Goal: Transaction & Acquisition: Purchase product/service

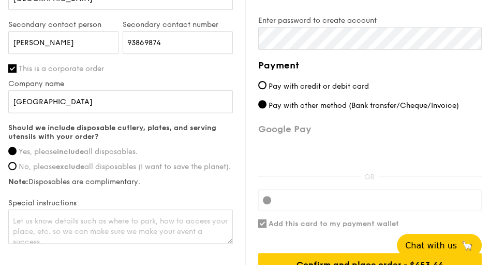
scroll to position [828, 0]
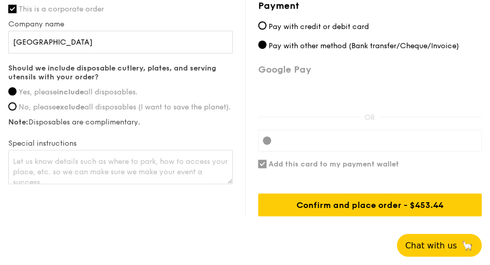
click at [341, 203] on div "Confirm and place order - $453.44" at bounding box center [370, 204] width 224 height 23
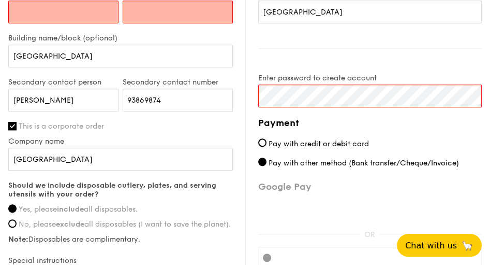
scroll to position [564, 0]
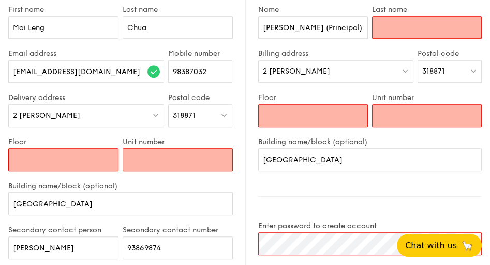
click at [45, 160] on input "Floor" at bounding box center [63, 159] width 110 height 23
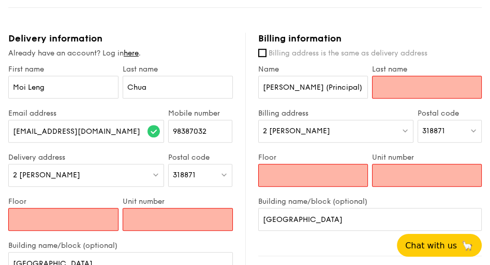
click at [397, 83] on input "Last name" at bounding box center [427, 87] width 110 height 23
click at [53, 222] on input "Floor" at bounding box center [63, 219] width 110 height 23
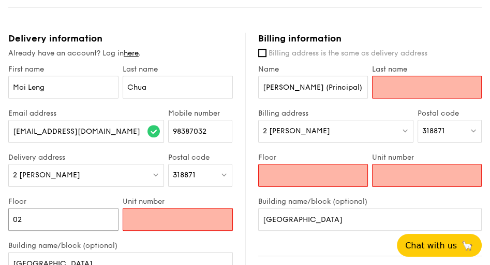
type input "02"
click at [149, 215] on input "Unit number" at bounding box center [178, 219] width 110 height 23
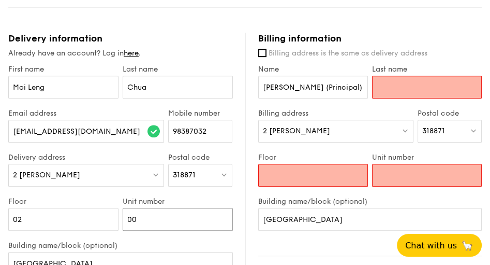
type input "0"
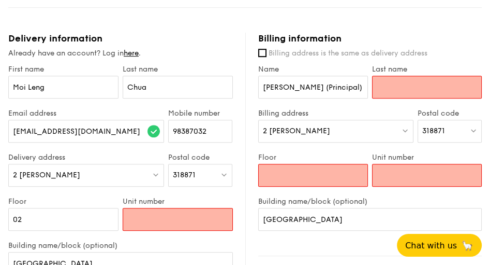
scroll to position [564, 0]
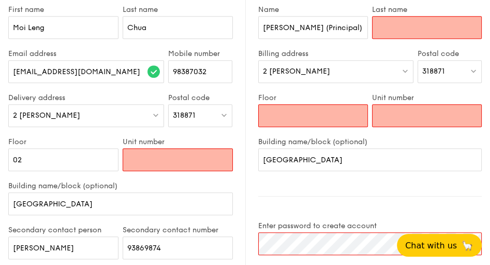
click at [157, 155] on input "Unit number" at bounding box center [178, 159] width 110 height 23
type input "R"
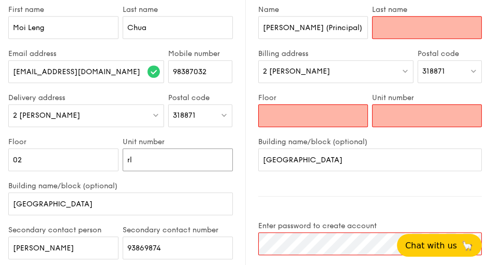
type input "r"
type input "RLC"
click at [282, 117] on input "Floor" at bounding box center [313, 115] width 110 height 23
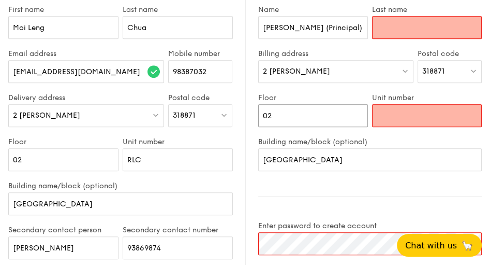
type input "02"
click at [396, 123] on input "Unit number" at bounding box center [427, 115] width 110 height 23
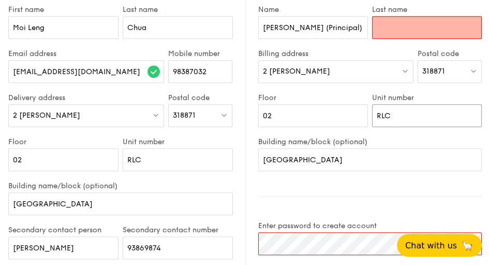
type input "RLC"
click at [401, 16] on div "Last name" at bounding box center [427, 27] width 114 height 44
click at [398, 30] on input "Last name" at bounding box center [427, 27] width 110 height 23
click at [346, 31] on input "[PERSON_NAME] (Principal)" at bounding box center [313, 27] width 110 height 23
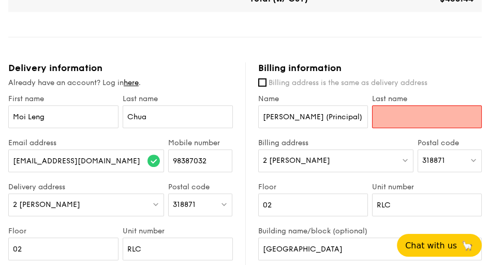
click at [345, 96] on label "Name" at bounding box center [313, 98] width 110 height 9
click at [345, 105] on input "[PERSON_NAME] (Principal)" at bounding box center [313, 116] width 110 height 23
click at [364, 110] on input "[PERSON_NAME] (Principal)" at bounding box center [313, 116] width 110 height 23
click at [345, 118] on input "[PERSON_NAME] (Principal)" at bounding box center [313, 116] width 110 height 23
drag, startPoint x: 294, startPoint y: 114, endPoint x: 336, endPoint y: 120, distance: 41.8
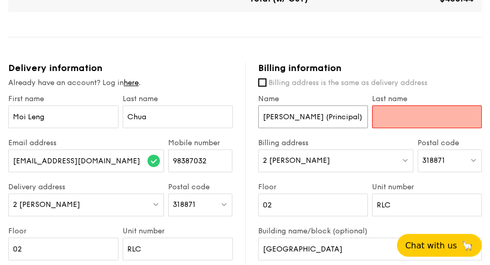
click at [335, 121] on input "[PERSON_NAME] (Principal)" at bounding box center [313, 116] width 110 height 23
click at [415, 119] on input "Last name" at bounding box center [427, 116] width 110 height 23
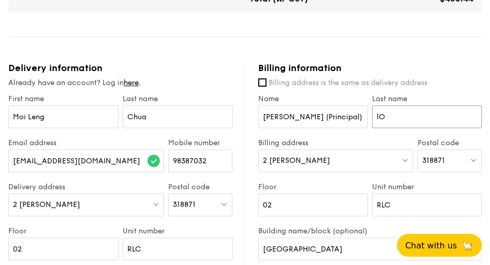
type input "l"
type input "Lim"
drag, startPoint x: 340, startPoint y: 116, endPoint x: 196, endPoint y: 110, distance: 144.1
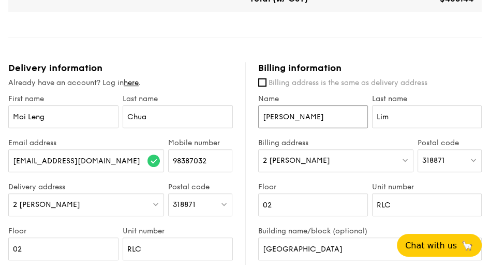
scroll to position [445, 0]
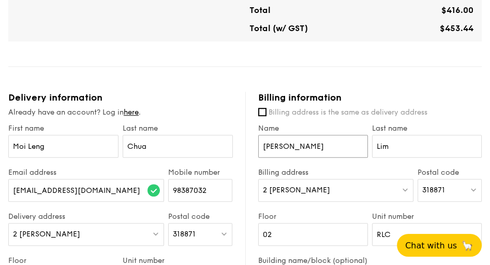
type input "[PERSON_NAME]"
click at [446, 94] on div "Billing information" at bounding box center [370, 97] width 224 height 11
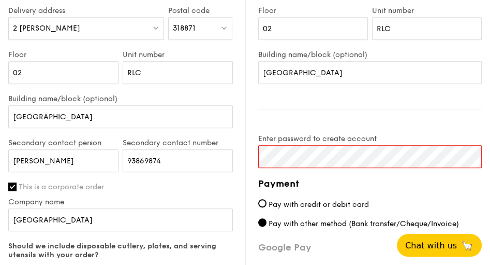
scroll to position [769, 0]
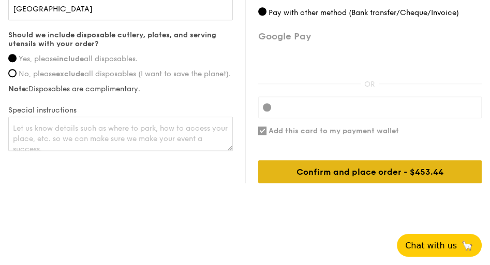
click at [340, 171] on div "Confirm and place order - $453.44" at bounding box center [370, 171] width 224 height 23
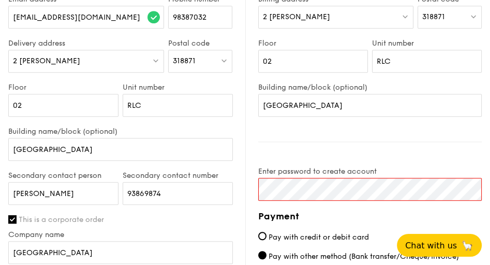
scroll to position [677, 0]
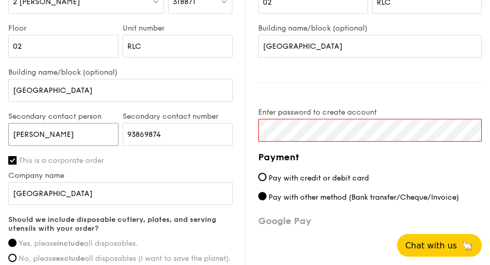
click at [95, 139] on input "[PERSON_NAME]" at bounding box center [63, 134] width 110 height 23
type input "[PERSON_NAME]"
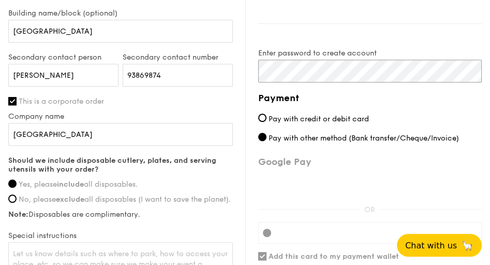
scroll to position [825, 0]
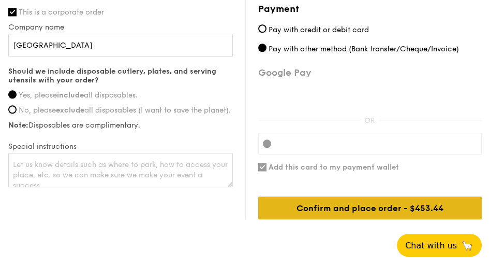
click at [355, 210] on div "Confirm and place order - $453.44" at bounding box center [370, 207] width 224 height 23
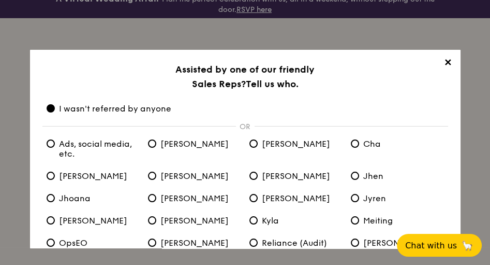
scroll to position [104, 0]
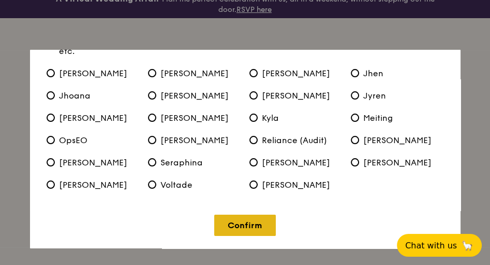
click at [234, 227] on link "Confirm" at bounding box center [245, 224] width 62 height 21
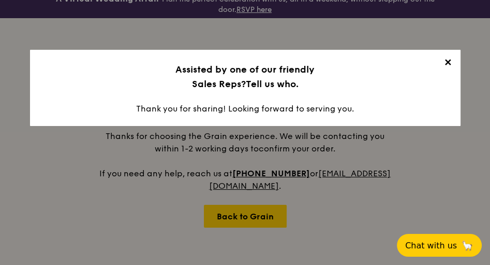
scroll to position [0, 0]
click at [446, 63] on span "✕" at bounding box center [448, 64] width 14 height 14
